Goal: Task Accomplishment & Management: Manage account settings

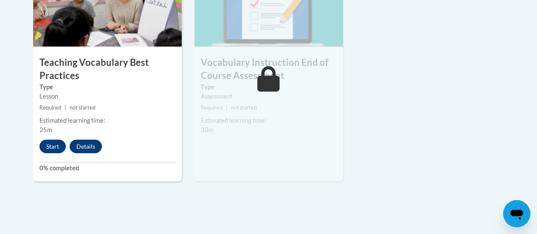
scroll to position [1026, 0]
click at [56, 143] on button "Start" at bounding box center [52, 147] width 26 height 14
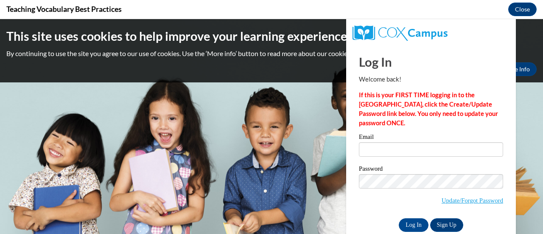
scroll to position [0, 0]
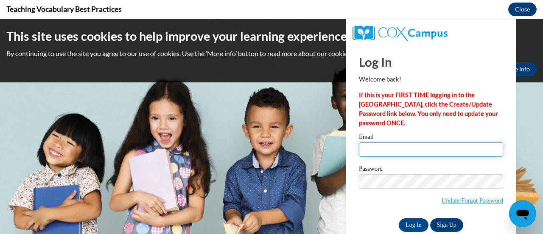
click at [359, 147] on input "Email" at bounding box center [431, 149] width 144 height 14
type input "[EMAIL_ADDRESS][DOMAIN_NAME]"
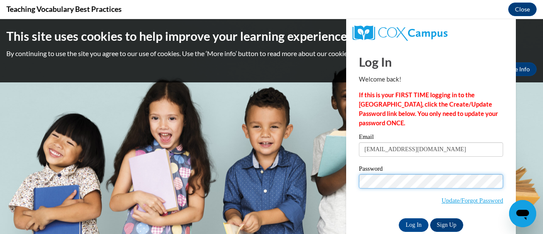
scroll to position [16, 0]
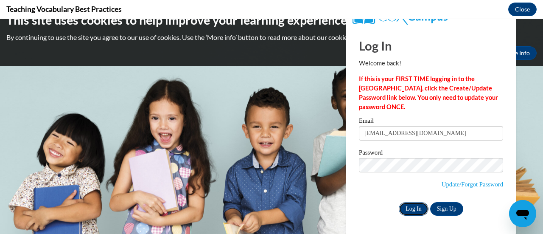
click at [410, 204] on input "Log In" at bounding box center [414, 209] width 30 height 14
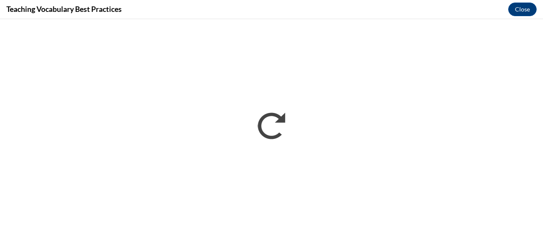
scroll to position [0, 0]
